Goal: Go to known website: Access a specific website the user already knows

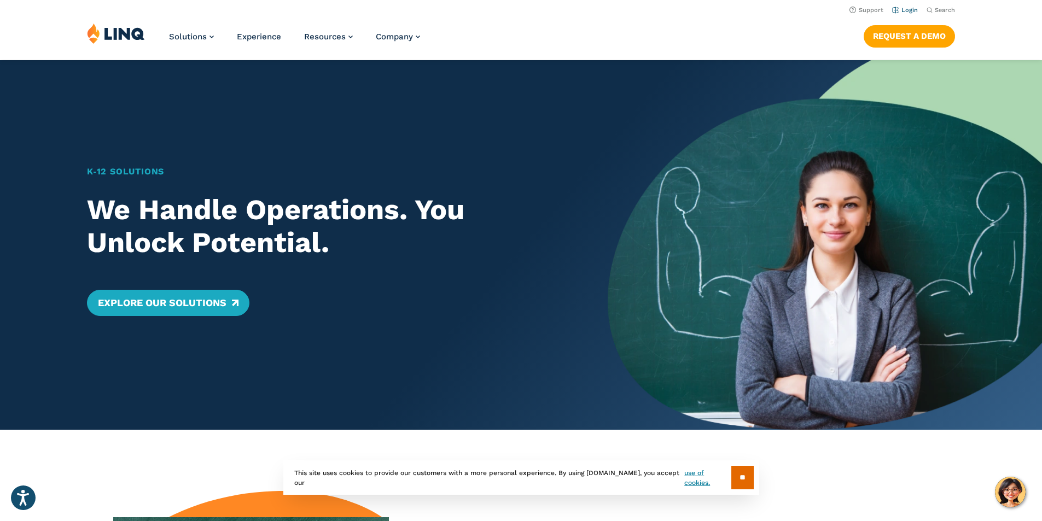
click at [907, 11] on link "Login" at bounding box center [905, 10] width 26 height 7
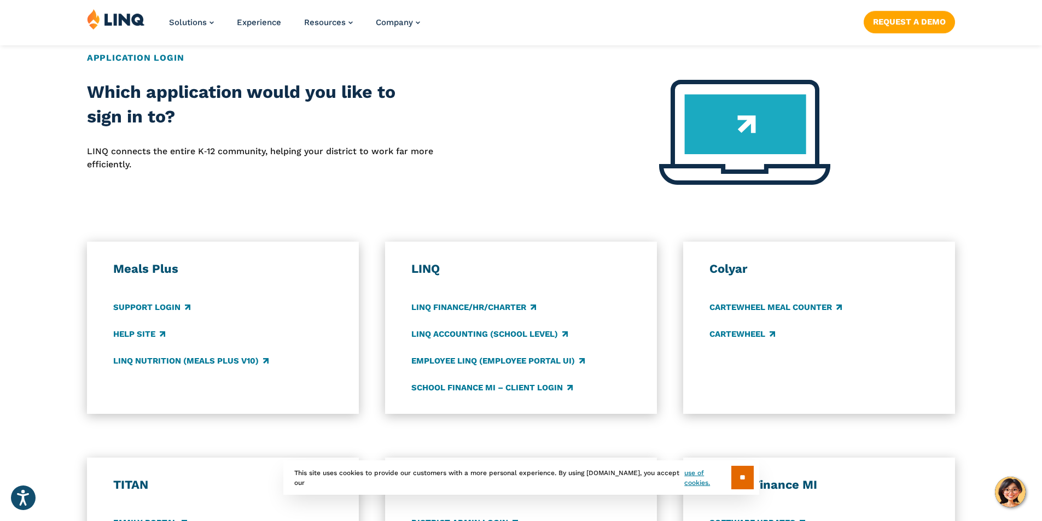
scroll to position [438, 0]
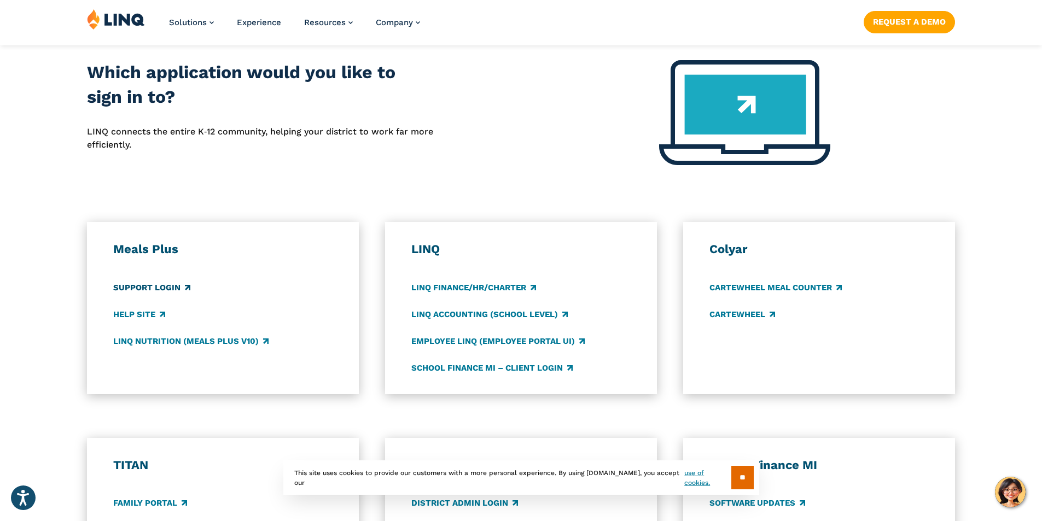
click at [168, 286] on link "Support Login" at bounding box center [151, 288] width 77 height 12
